Goal: Task Accomplishment & Management: Manage account settings

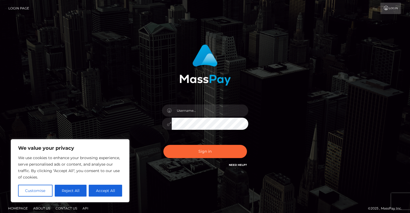
click at [391, 6] on link "Login" at bounding box center [390, 8] width 20 height 11
click at [203, 113] on input "text" at bounding box center [210, 111] width 77 height 12
type input "amandawik11@gmail.com"
click at [163, 145] on button "Sign in" at bounding box center [205, 151] width 84 height 13
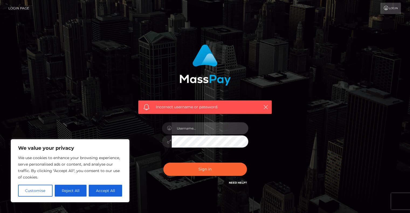
click at [201, 126] on input "text" at bounding box center [210, 128] width 77 height 12
click at [267, 124] on div "Incorrect username or password." at bounding box center [205, 115] width 142 height 150
click at [202, 122] on input "text" at bounding box center [210, 128] width 77 height 12
type input "amandarwik"
click at [163, 163] on button "Sign in" at bounding box center [205, 169] width 84 height 13
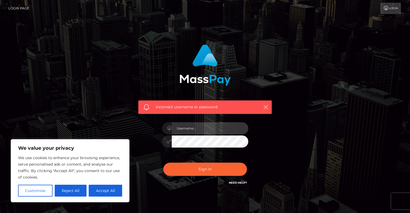
click at [210, 129] on input "text" at bounding box center [210, 128] width 77 height 12
type input "amanda_wik"
click at [163, 163] on button "Sign in" at bounding box center [205, 169] width 84 height 13
drag, startPoint x: 0, startPoint y: 0, endPoint x: 210, endPoint y: 129, distance: 246.5
click at [210, 129] on input "text" at bounding box center [210, 128] width 77 height 12
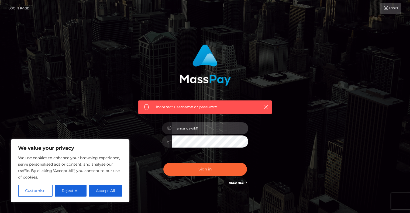
type input "amandawik11"
click at [163, 163] on button "Sign in" at bounding box center [205, 169] width 84 height 13
click at [199, 128] on input "text" at bounding box center [210, 128] width 77 height 12
type input "[EMAIL_ADDRESS][DOMAIN_NAME]"
click at [163, 163] on button "Sign in" at bounding box center [205, 169] width 84 height 13
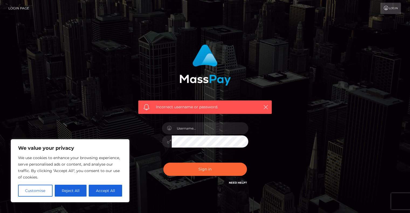
scroll to position [22, 0]
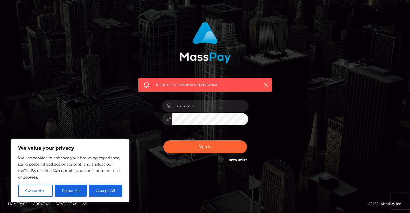
click at [237, 161] on link "Need Help?" at bounding box center [238, 161] width 18 height 4
click at [346, 92] on div "Incorrect username or password." at bounding box center [204, 95] width 307 height 155
